Goal: Task Accomplishment & Management: Use online tool/utility

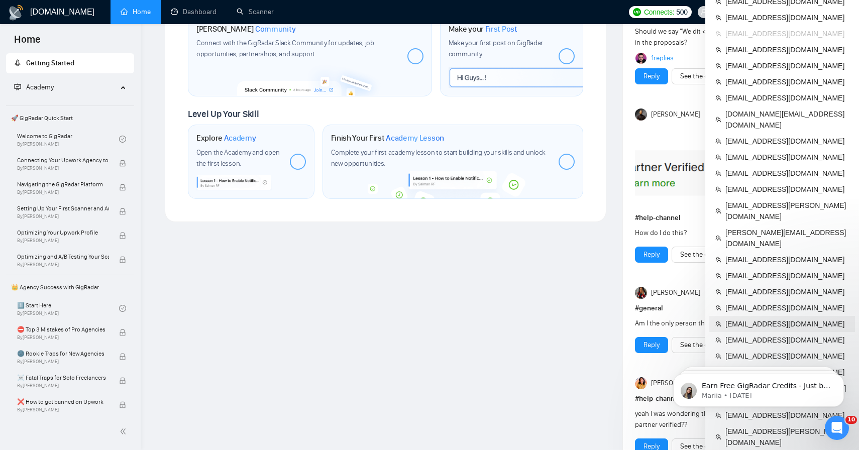
scroll to position [489, 0]
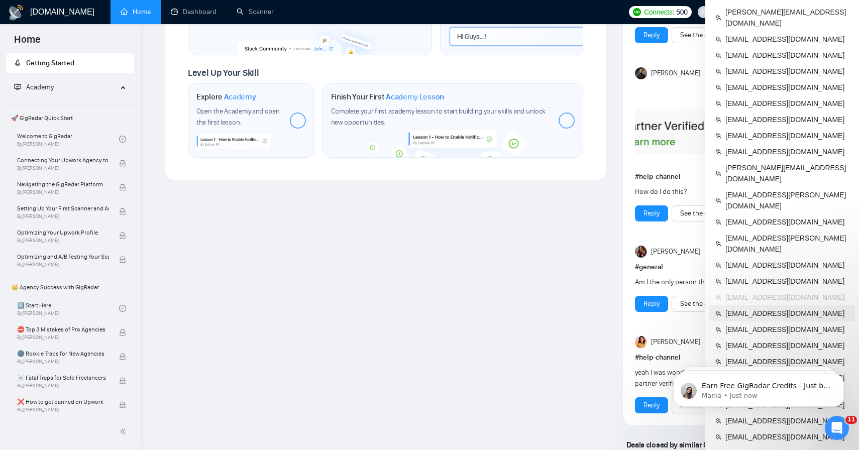
click at [769, 308] on span "[EMAIL_ADDRESS][DOMAIN_NAME]" at bounding box center [787, 313] width 124 height 11
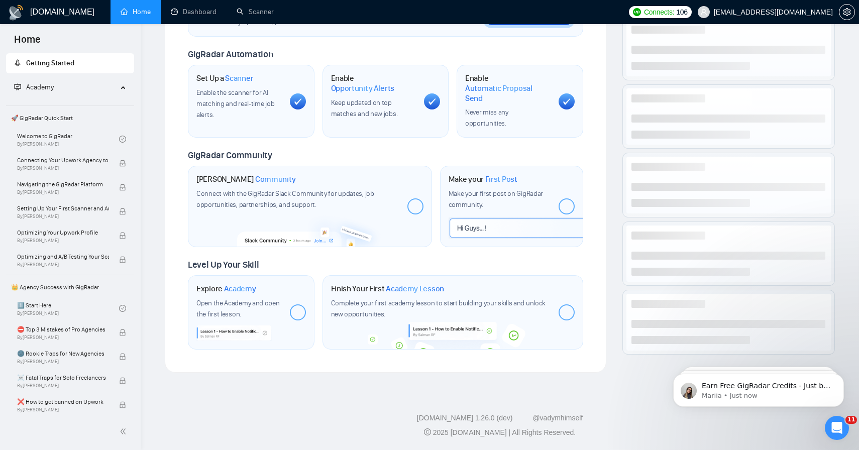
scroll to position [280, 0]
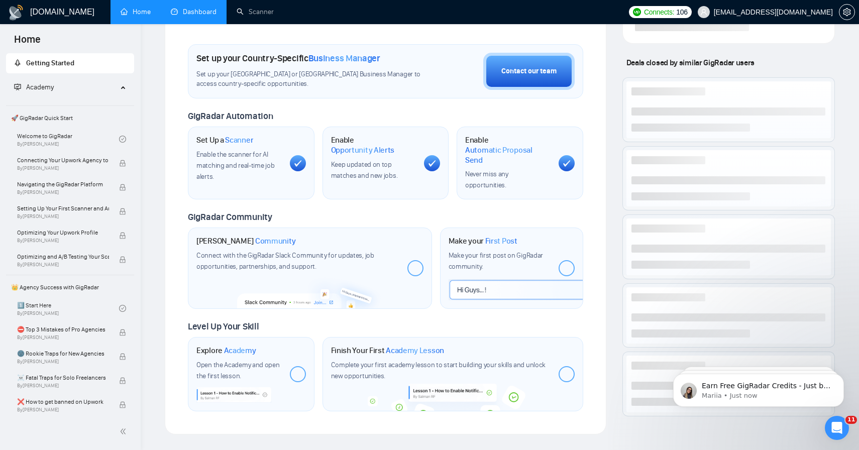
click at [204, 12] on link "Dashboard" at bounding box center [194, 12] width 46 height 9
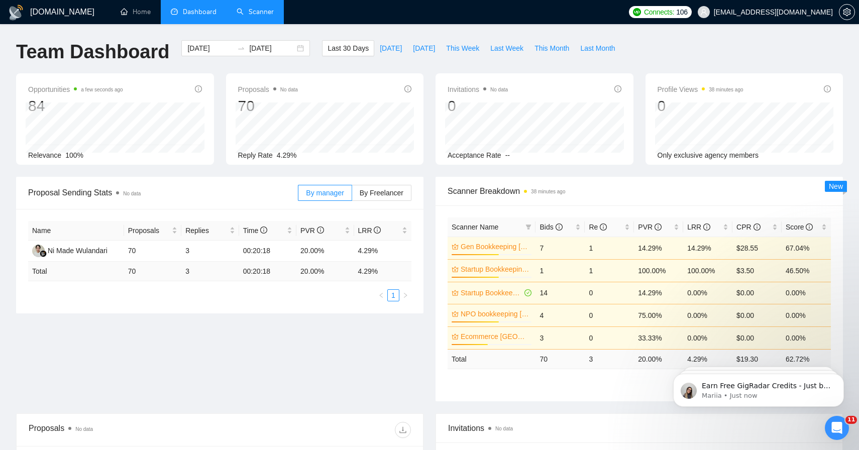
click at [261, 15] on link "Scanner" at bounding box center [255, 12] width 37 height 9
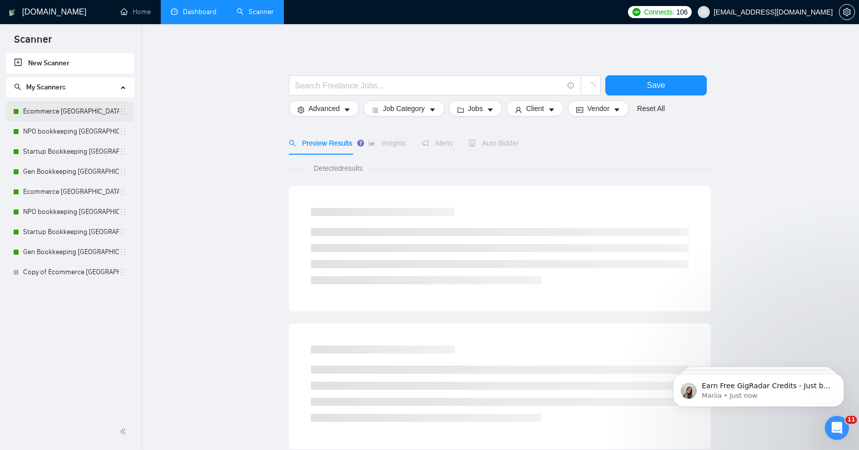
click at [69, 109] on link "Ecommerce [GEOGRAPHIC_DATA]" at bounding box center [71, 111] width 96 height 20
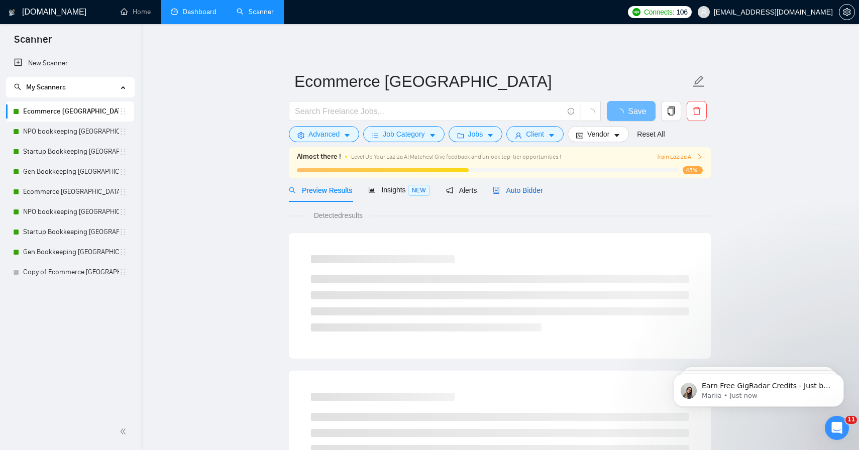
click at [503, 188] on span "Auto Bidder" at bounding box center [518, 190] width 50 height 8
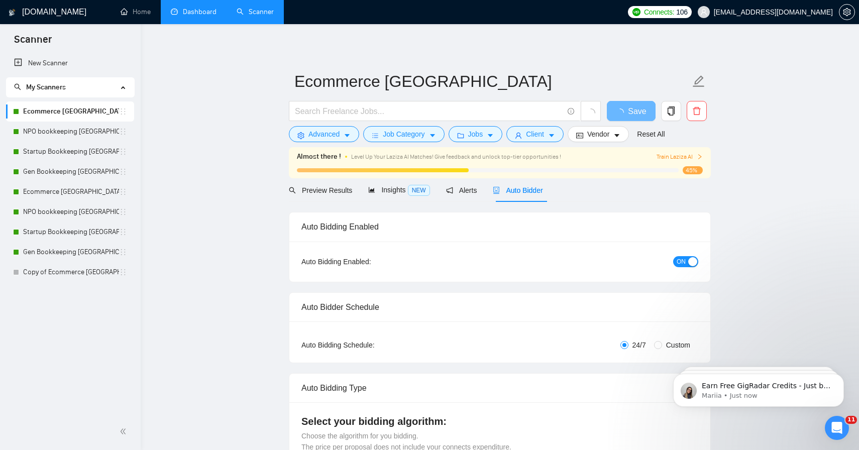
checkbox input "true"
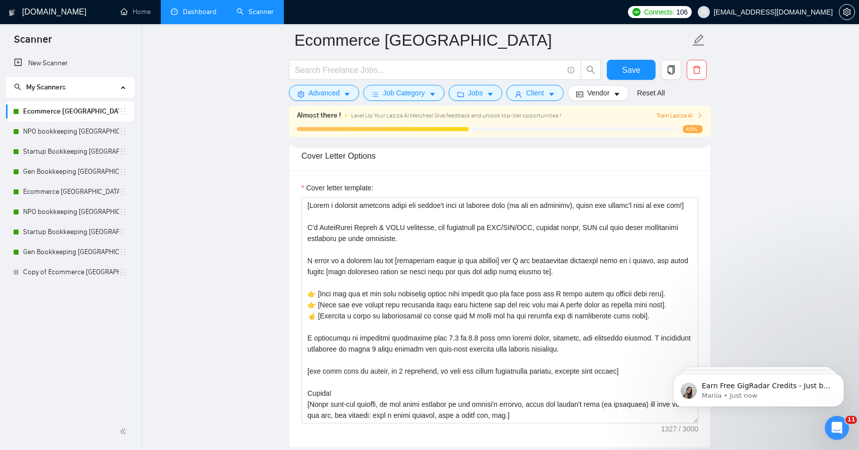
scroll to position [1112, 0]
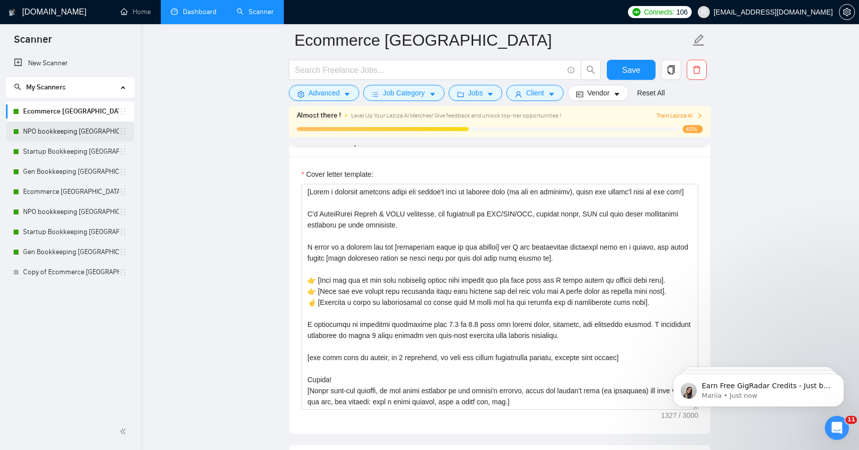
click at [68, 127] on link "NPO bookkeeping [GEOGRAPHIC_DATA]" at bounding box center [71, 132] width 96 height 20
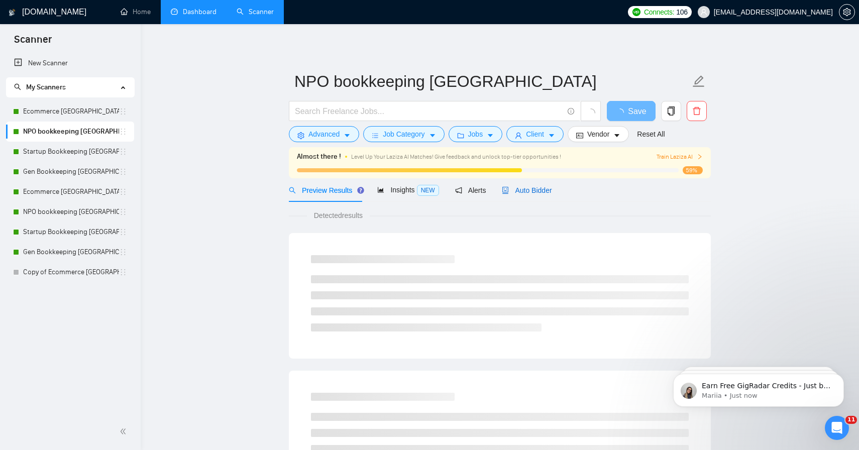
click at [526, 191] on span "Auto Bidder" at bounding box center [527, 190] width 50 height 8
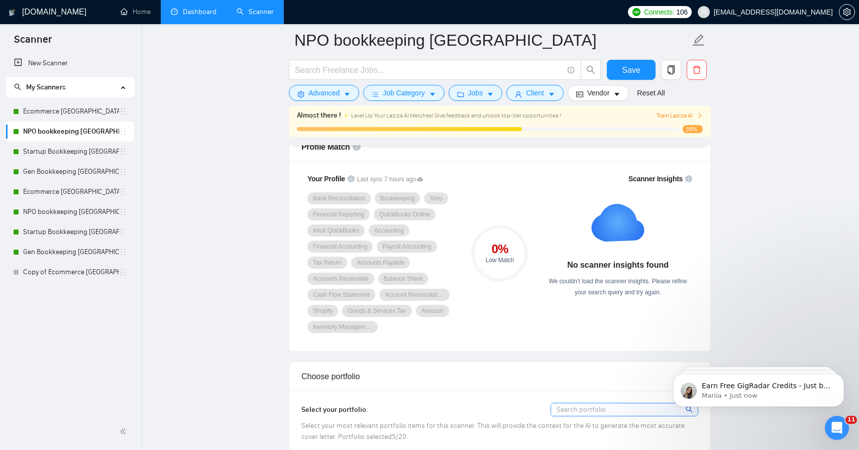
scroll to position [664, 0]
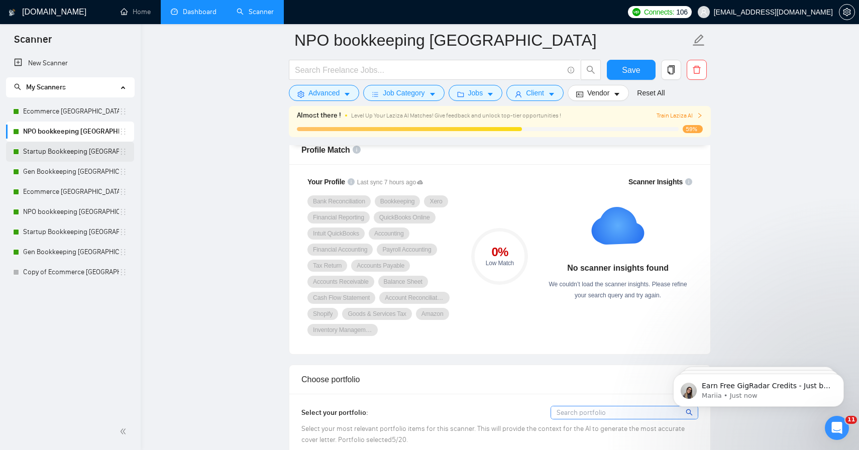
click at [59, 153] on link "Startup Bookkeeping [GEOGRAPHIC_DATA]" at bounding box center [71, 152] width 96 height 20
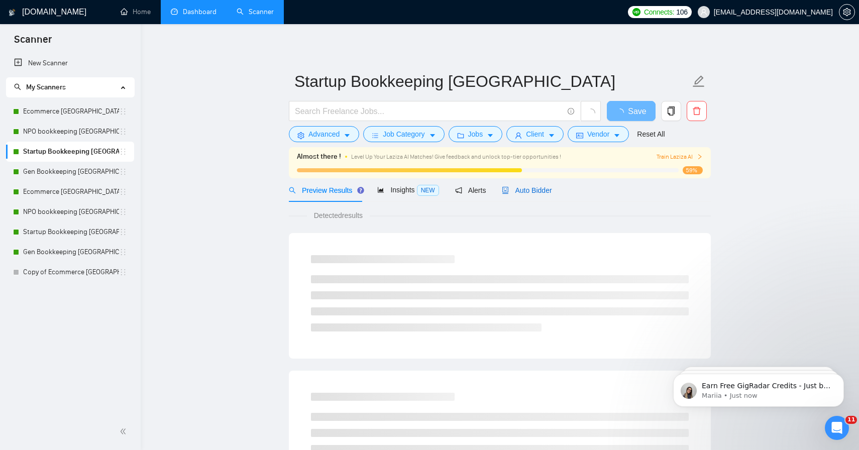
click at [537, 188] on span "Auto Bidder" at bounding box center [527, 190] width 50 height 8
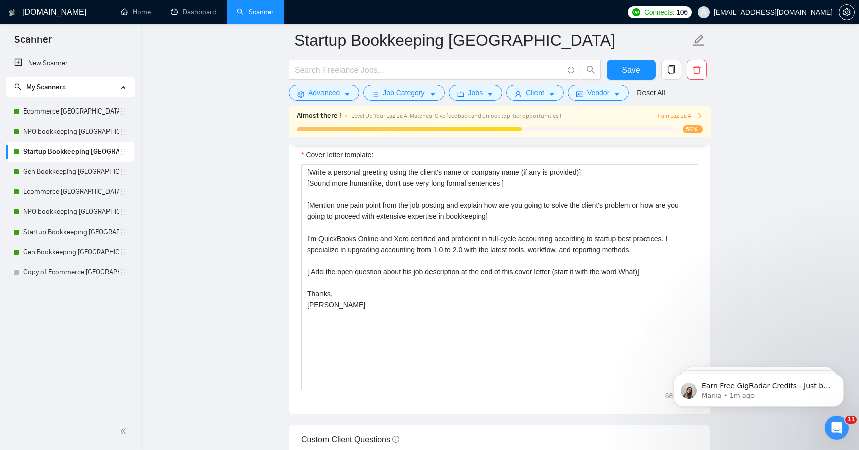
scroll to position [1094, 0]
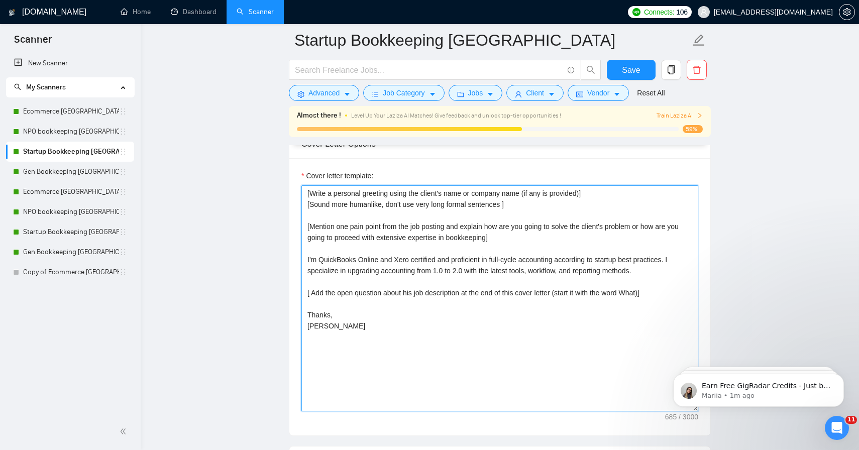
click at [448, 242] on textarea "[Write a personal greeting using the client's name or company name (if any is p…" at bounding box center [499, 298] width 397 height 226
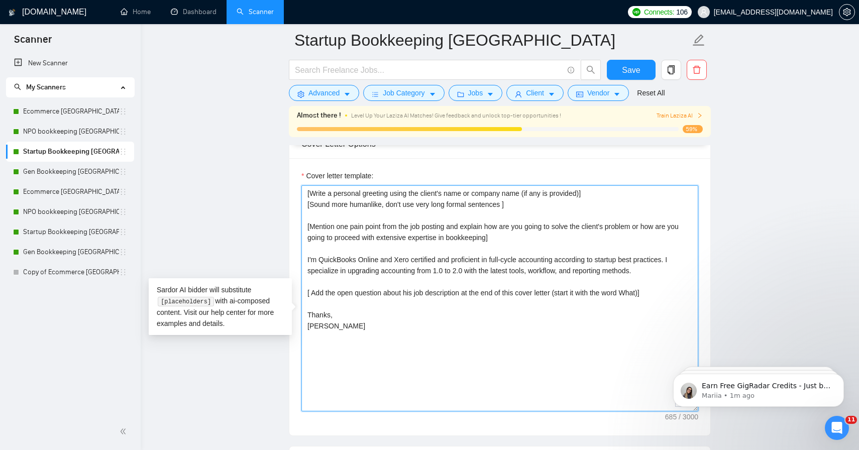
click at [376, 251] on textarea "[Write a personal greeting using the client's name or company name (if any is p…" at bounding box center [499, 298] width 397 height 226
click at [389, 232] on textarea "[Write a personal greeting using the client's name or company name (if any is p…" at bounding box center [499, 298] width 397 height 226
click at [314, 240] on textarea "[Write a personal greeting using the client's name or company name (if any is p…" at bounding box center [499, 298] width 397 height 226
click at [420, 297] on textarea "[Write a personal greeting using the client's name or company name (if any is p…" at bounding box center [499, 298] width 397 height 226
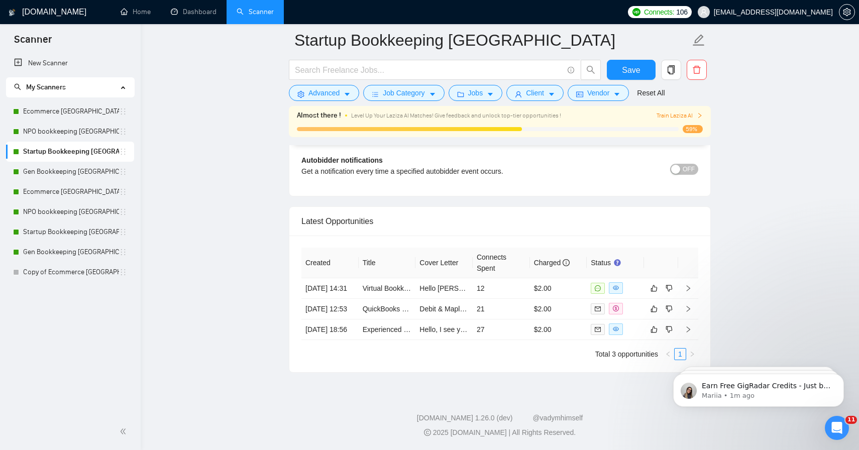
scroll to position [2397, 0]
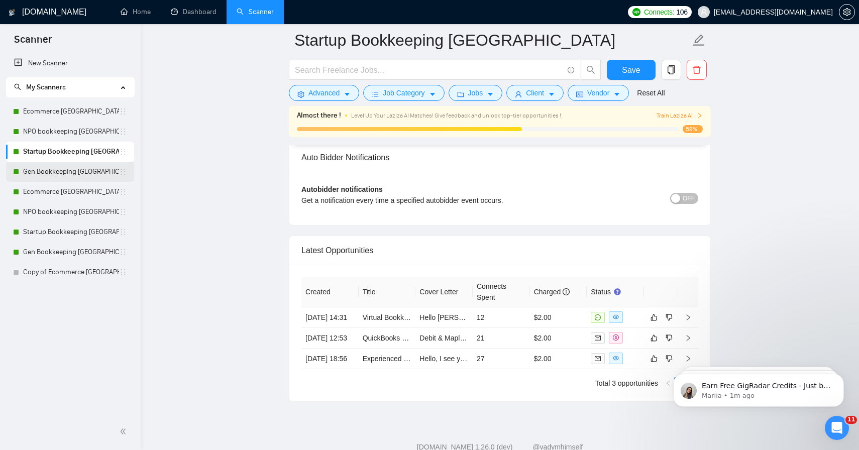
click at [53, 166] on link "Gen Bookkeeping [GEOGRAPHIC_DATA]" at bounding box center [71, 172] width 96 height 20
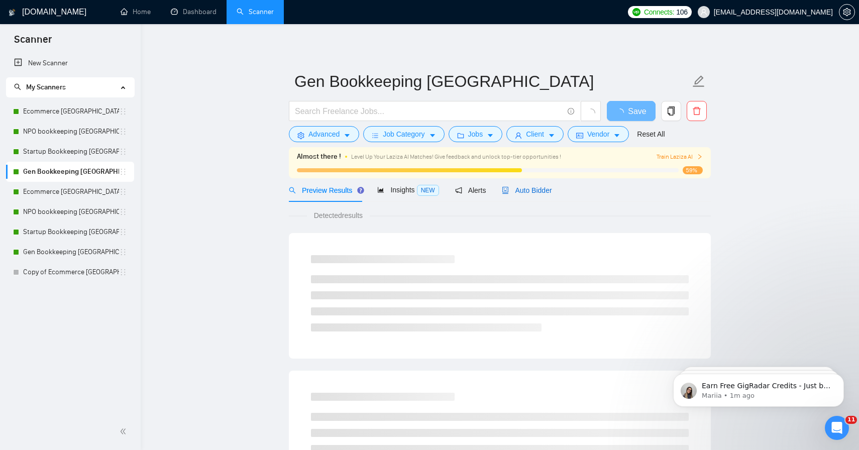
click at [525, 192] on span "Auto Bidder" at bounding box center [527, 190] width 50 height 8
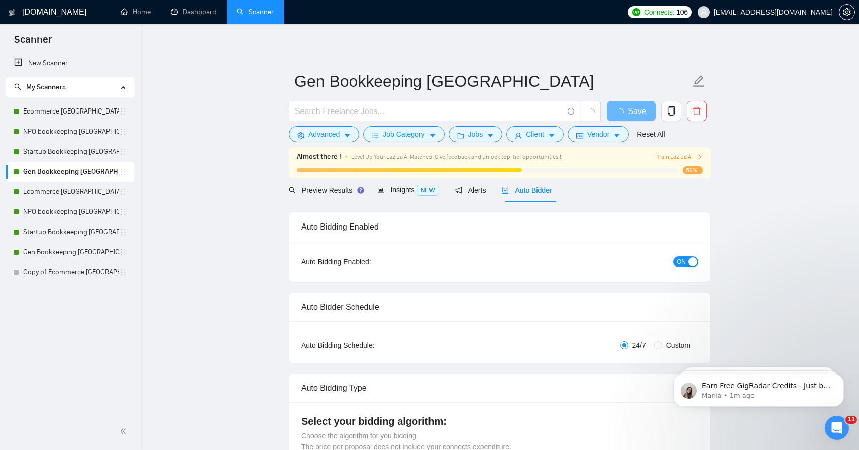
checkbox input "true"
click at [203, 12] on link "Dashboard" at bounding box center [194, 12] width 46 height 9
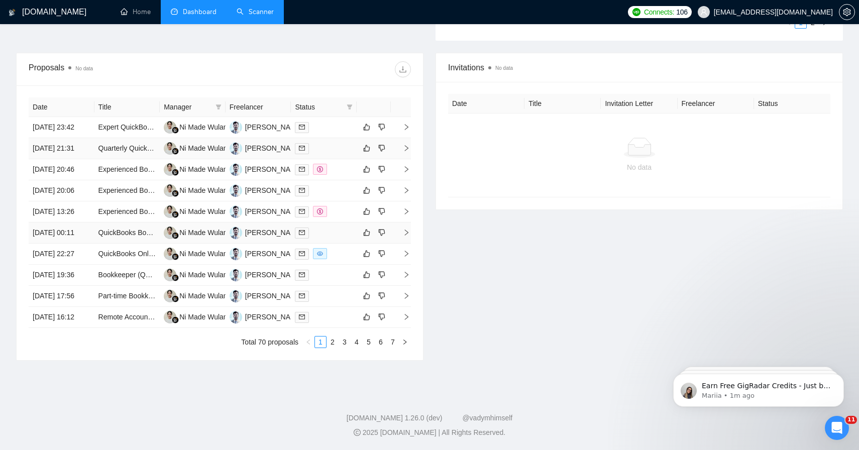
scroll to position [416, 0]
click at [273, 16] on link "Scanner" at bounding box center [255, 12] width 37 height 9
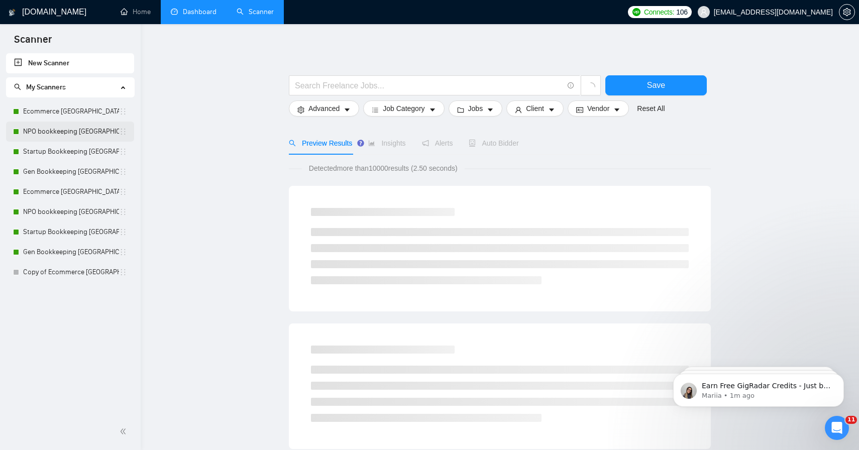
click at [91, 131] on link "NPO bookkeeping [GEOGRAPHIC_DATA]" at bounding box center [71, 132] width 96 height 20
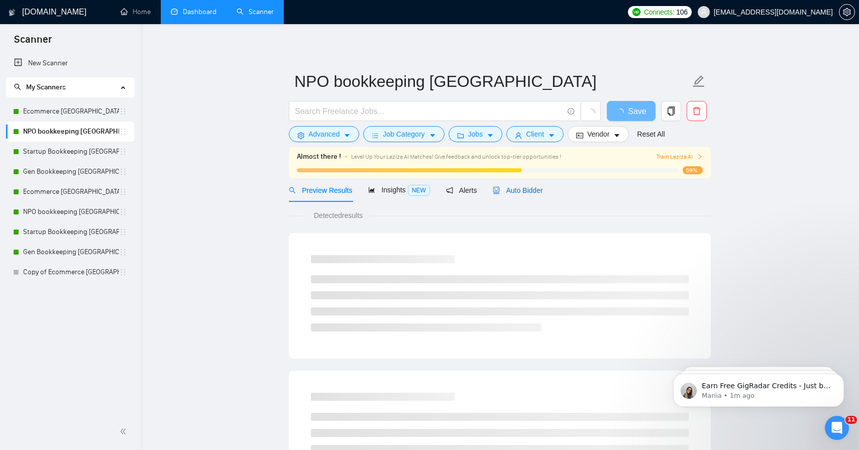
click at [521, 190] on span "Auto Bidder" at bounding box center [518, 190] width 50 height 8
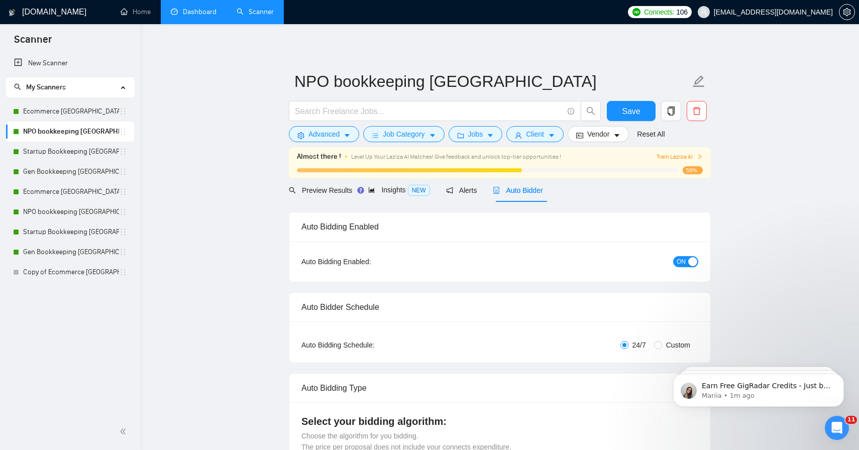
click at [691, 260] on div "button" at bounding box center [692, 261] width 9 height 9
click at [686, 259] on span "OFF" at bounding box center [689, 261] width 12 height 11
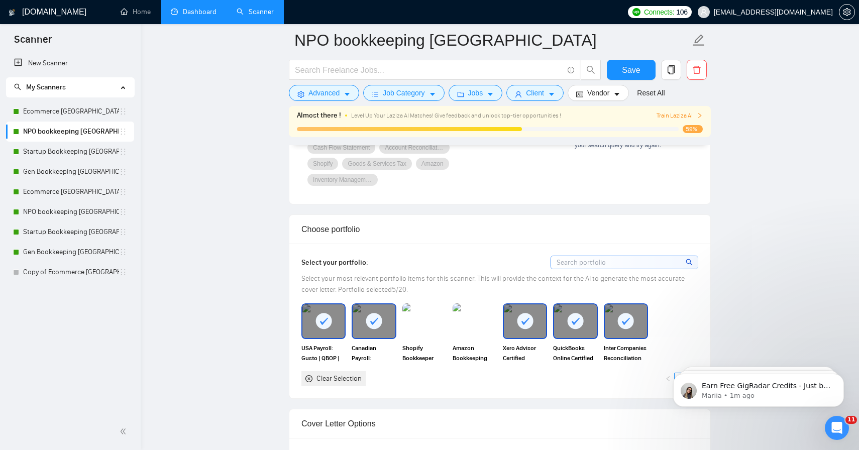
scroll to position [812, 0]
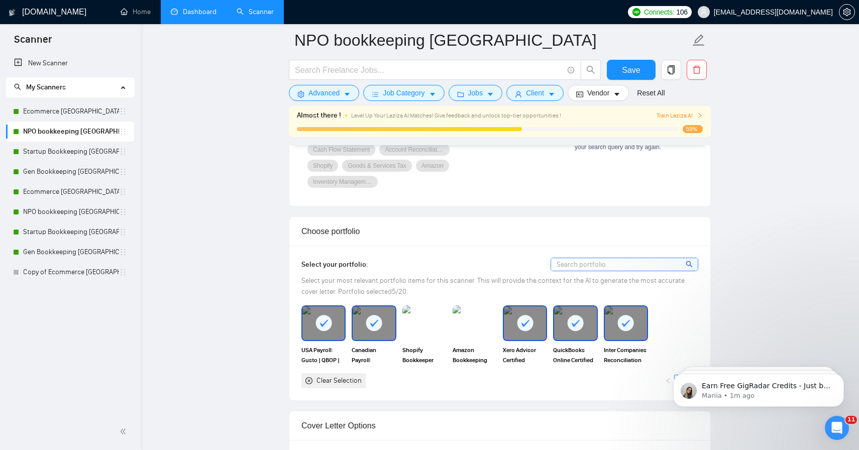
click at [580, 258] on div at bounding box center [624, 265] width 148 height 14
click at [574, 240] on div "Choose portfolio" at bounding box center [499, 231] width 397 height 29
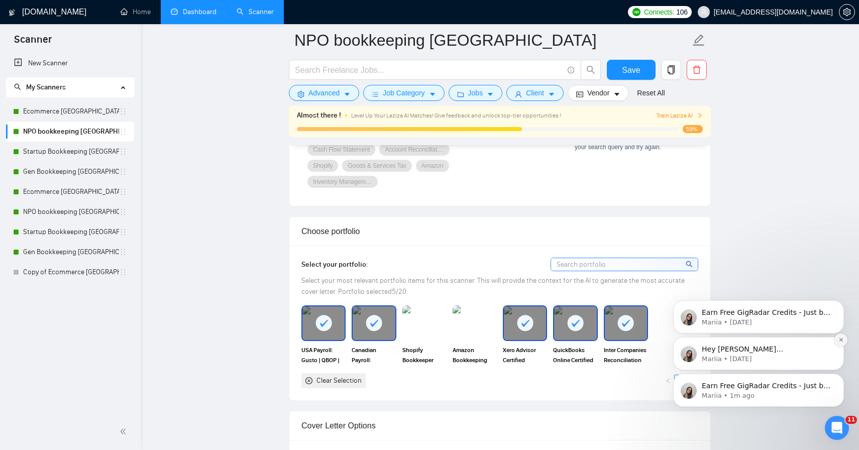
click at [838, 344] on button "Dismiss notification" at bounding box center [840, 340] width 13 height 13
click at [844, 346] on div "Earn Free GigRadar Credits - Just by Sharing Your Story! 💬 Want more credits fo…" at bounding box center [758, 344] width 185 height 126
click at [840, 380] on button "Dismiss notification" at bounding box center [840, 376] width 13 height 13
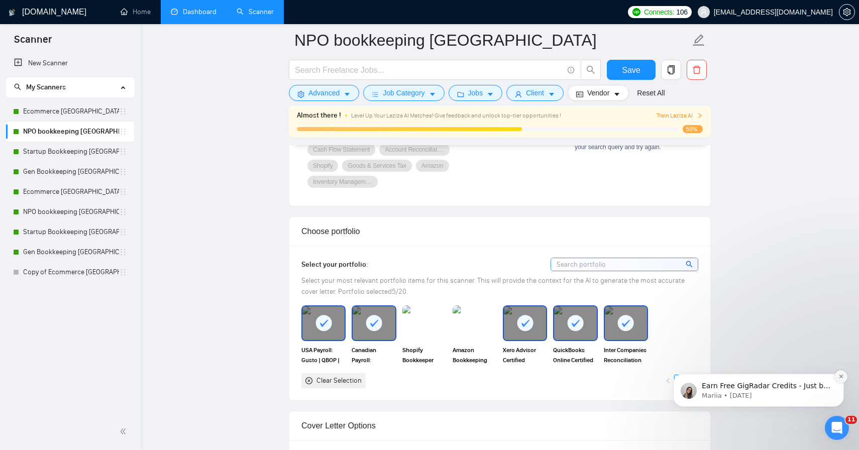
click at [838, 374] on icon "Dismiss notification" at bounding box center [841, 377] width 6 height 6
